Goal: Information Seeking & Learning: Learn about a topic

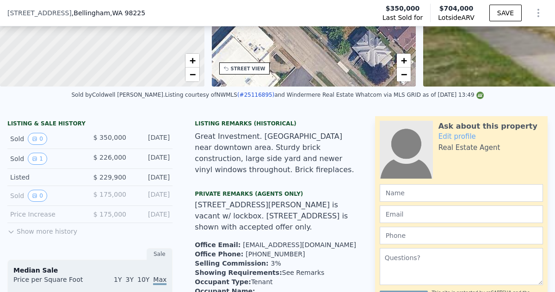
scroll to position [143, 0]
click at [47, 233] on button "Show more history" at bounding box center [42, 229] width 70 height 13
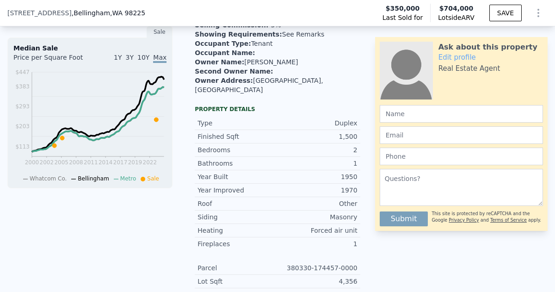
scroll to position [383, 0]
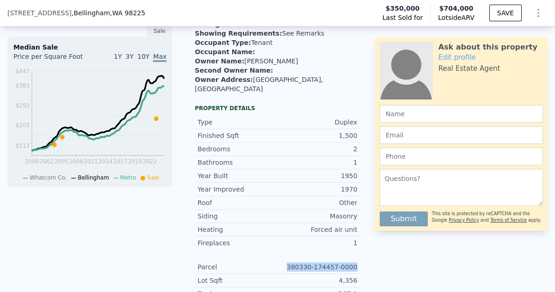
drag, startPoint x: 294, startPoint y: 249, endPoint x: 360, endPoint y: 253, distance: 66.8
click at [360, 253] on div "Property details Type Duplex Finished Sqft 1,500 Bedrooms 2 Bathrooms 1 Year Bu…" at bounding box center [277, 226] width 180 height 243
copy div "380330-174457-0000"
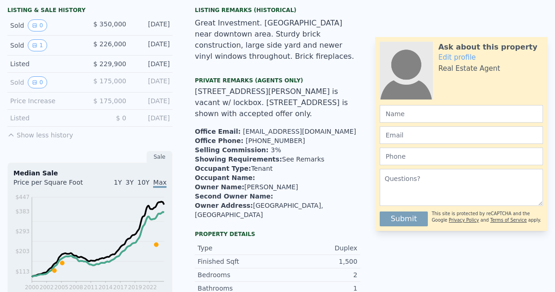
scroll to position [0, 0]
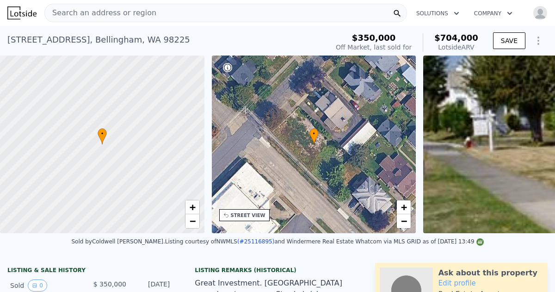
click at [55, 12] on span "Search an address or region" at bounding box center [100, 12] width 111 height 11
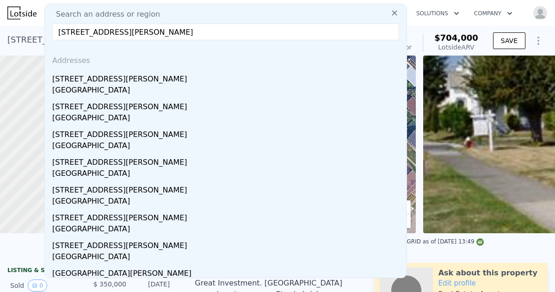
click at [110, 34] on input "[STREET_ADDRESS][PERSON_NAME]" at bounding box center [225, 32] width 347 height 17
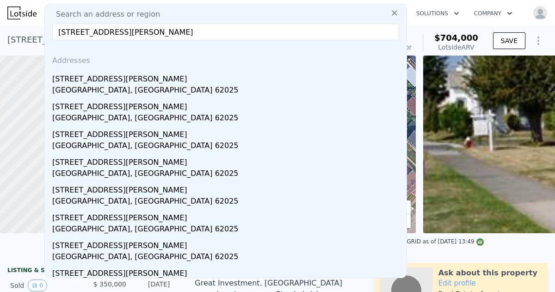
type input "[STREET_ADDRESS][PERSON_NAME]"
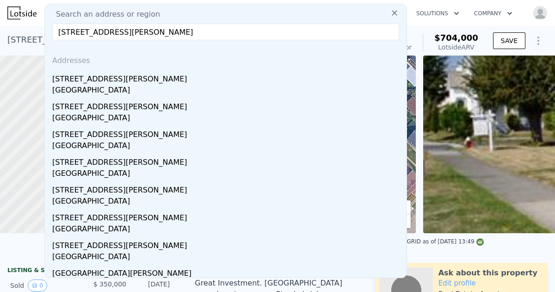
click at [396, 12] on icon at bounding box center [394, 12] width 9 height 9
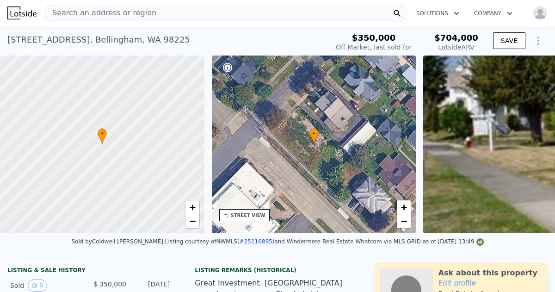
click at [55, 12] on span "Search an address or region" at bounding box center [100, 12] width 111 height 11
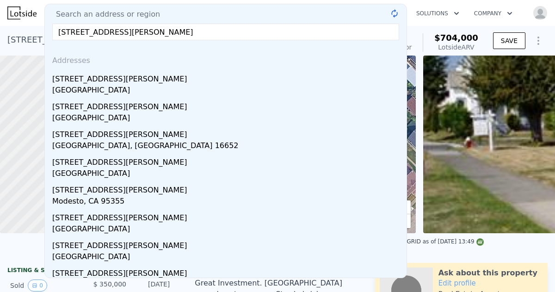
type input "[STREET_ADDRESS][PERSON_NAME]"
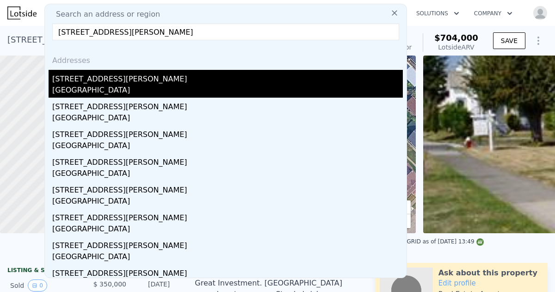
click at [69, 85] on div "[GEOGRAPHIC_DATA]" at bounding box center [227, 91] width 351 height 13
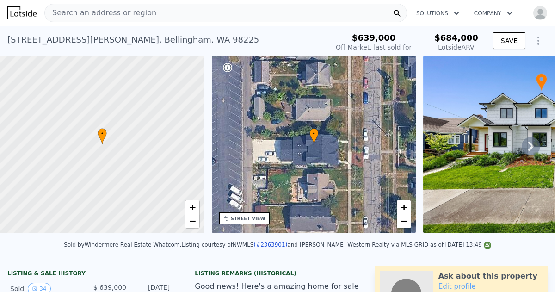
click at [528, 146] on icon at bounding box center [531, 146] width 19 height 19
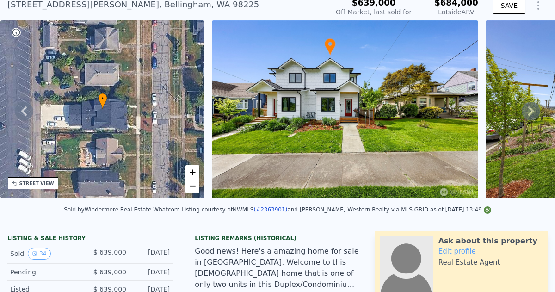
scroll to position [3, 0]
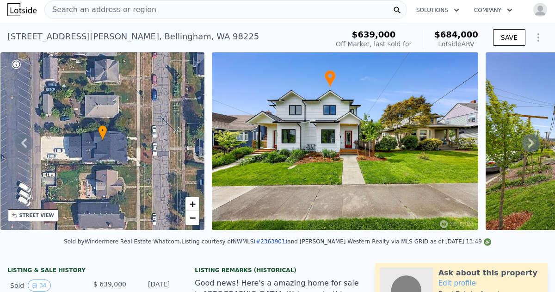
click at [366, 155] on img at bounding box center [345, 141] width 266 height 178
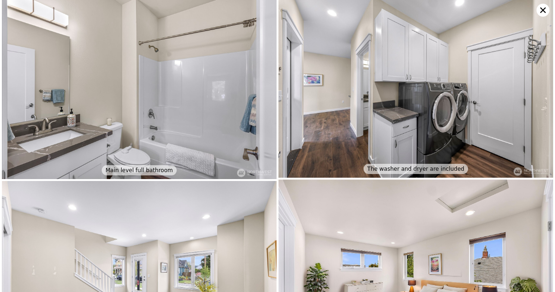
scroll to position [1666, 0]
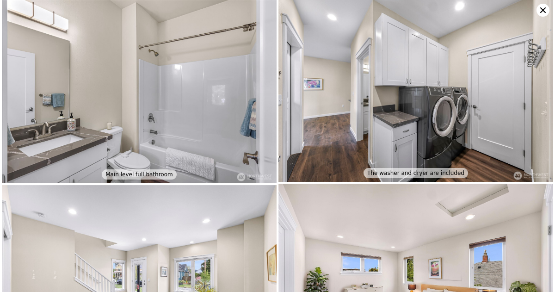
click at [544, 12] on icon at bounding box center [543, 10] width 13 height 13
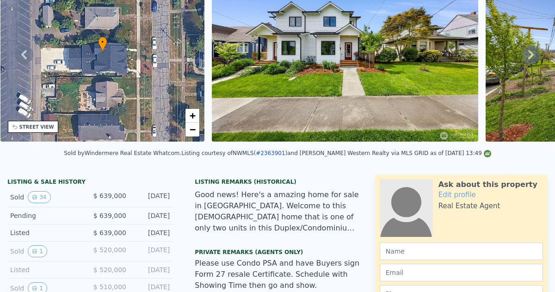
scroll to position [0, 0]
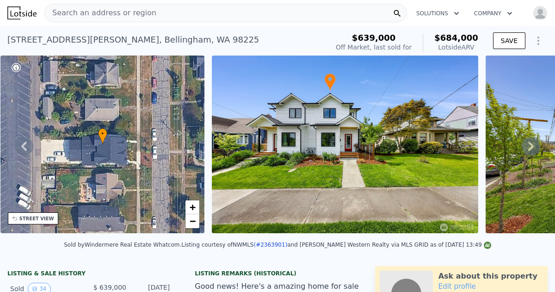
click at [55, 12] on span "Search an address or region" at bounding box center [100, 12] width 111 height 11
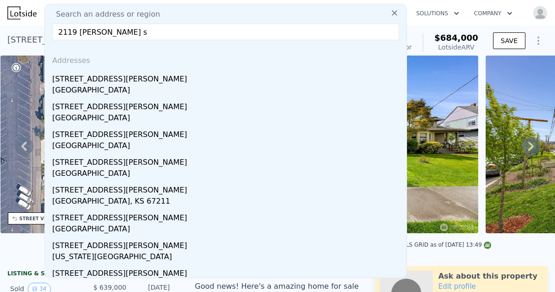
type input "[STREET_ADDRESS][PERSON_NAME]"
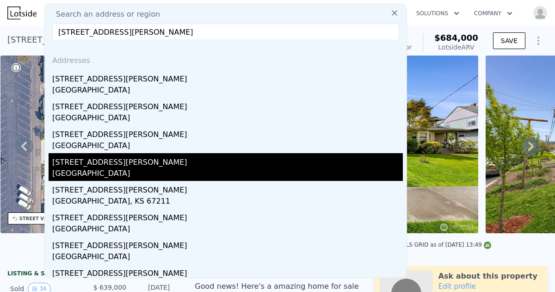
click at [90, 171] on div "[GEOGRAPHIC_DATA]" at bounding box center [227, 174] width 351 height 13
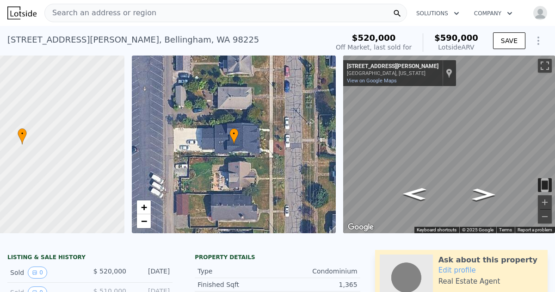
click at [53, 11] on span "Search an address or region" at bounding box center [100, 12] width 111 height 11
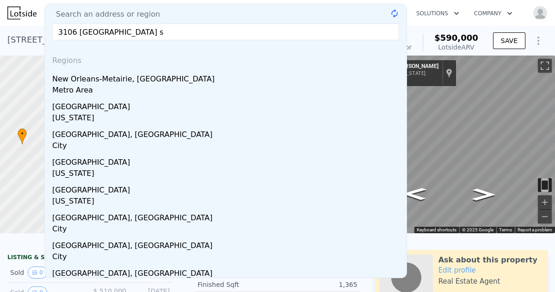
type input "[STREET_ADDRESS]"
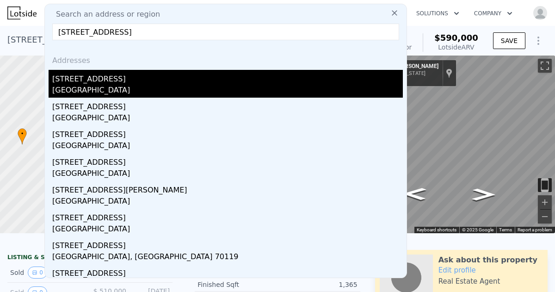
click at [69, 85] on div "[GEOGRAPHIC_DATA]" at bounding box center [227, 91] width 351 height 13
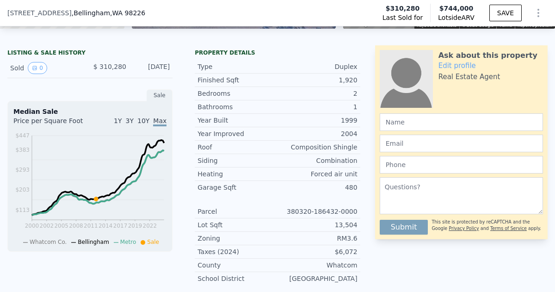
scroll to position [3, 0]
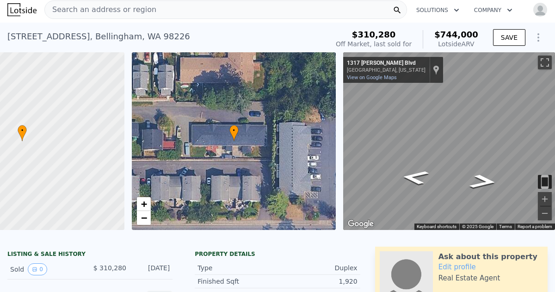
click at [56, 11] on span "Search an address or region" at bounding box center [100, 9] width 111 height 11
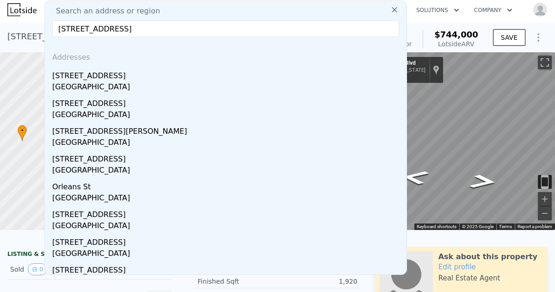
type input "[STREET_ADDRESS]"
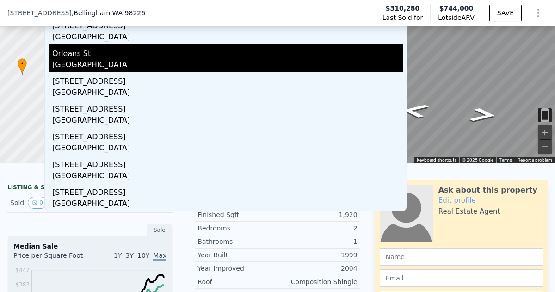
scroll to position [67, 0]
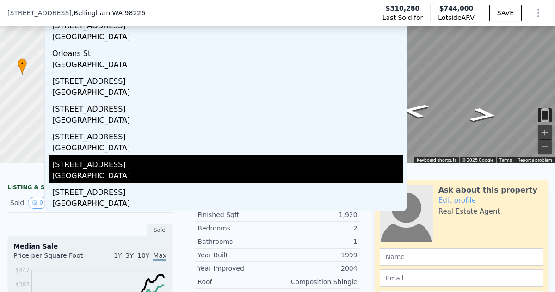
click at [111, 171] on div "[GEOGRAPHIC_DATA]" at bounding box center [227, 176] width 351 height 13
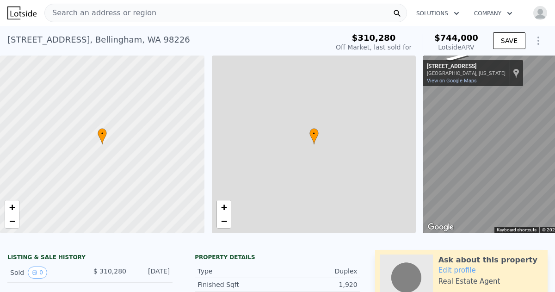
type input "4"
type input "0"
type input "4"
type input "1380"
type input "2108"
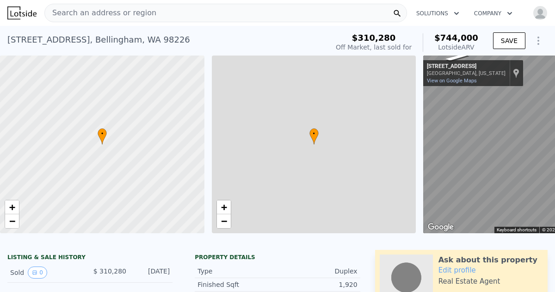
type input "3920"
type input "8276"
type input "$ 744,000"
type input "$ 356,834"
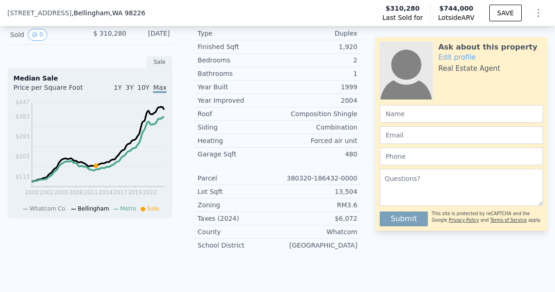
scroll to position [234, 0]
click at [81, 267] on div "LISTING & SALE HISTORY Sold 0 $ 310,280 [DATE] Sale Median Sale Price per Squar…" at bounding box center [277, 152] width 555 height 295
drag, startPoint x: 295, startPoint y: 177, endPoint x: 357, endPoint y: 173, distance: 62.6
click at [357, 173] on div "Parcel 380320-186432-0000" at bounding box center [277, 178] width 165 height 13
copy div "380320-186432-0000"
